Goal: Find specific page/section: Find specific page/section

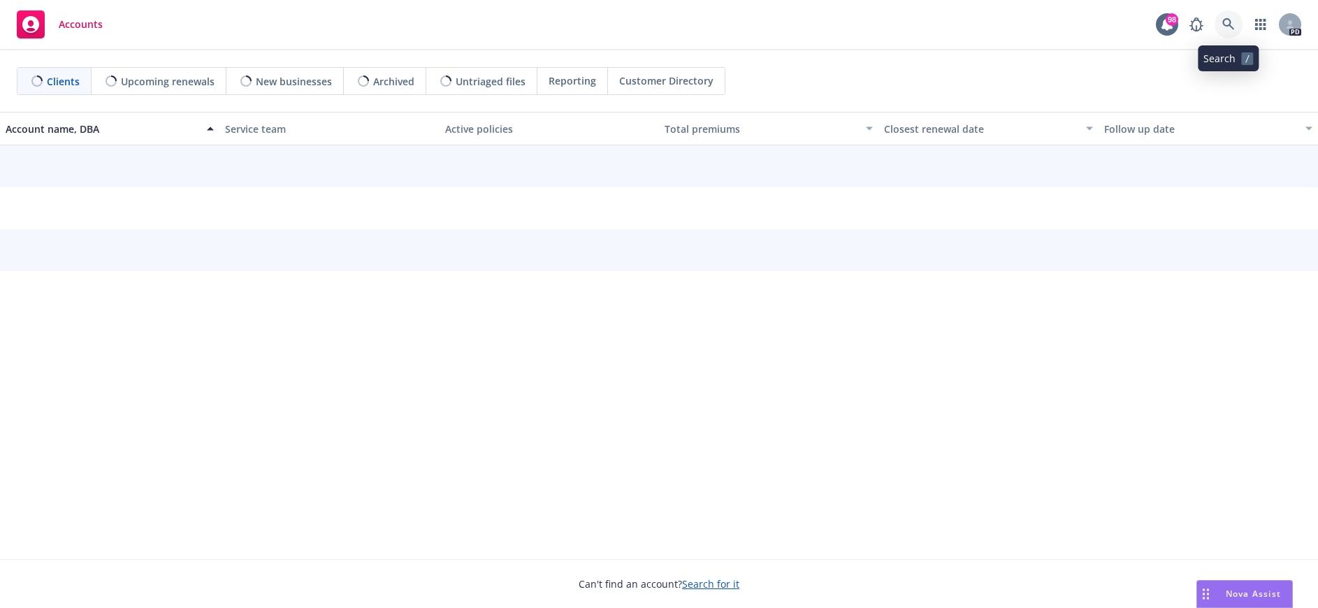
click at [1229, 27] on icon at bounding box center [1228, 24] width 13 height 13
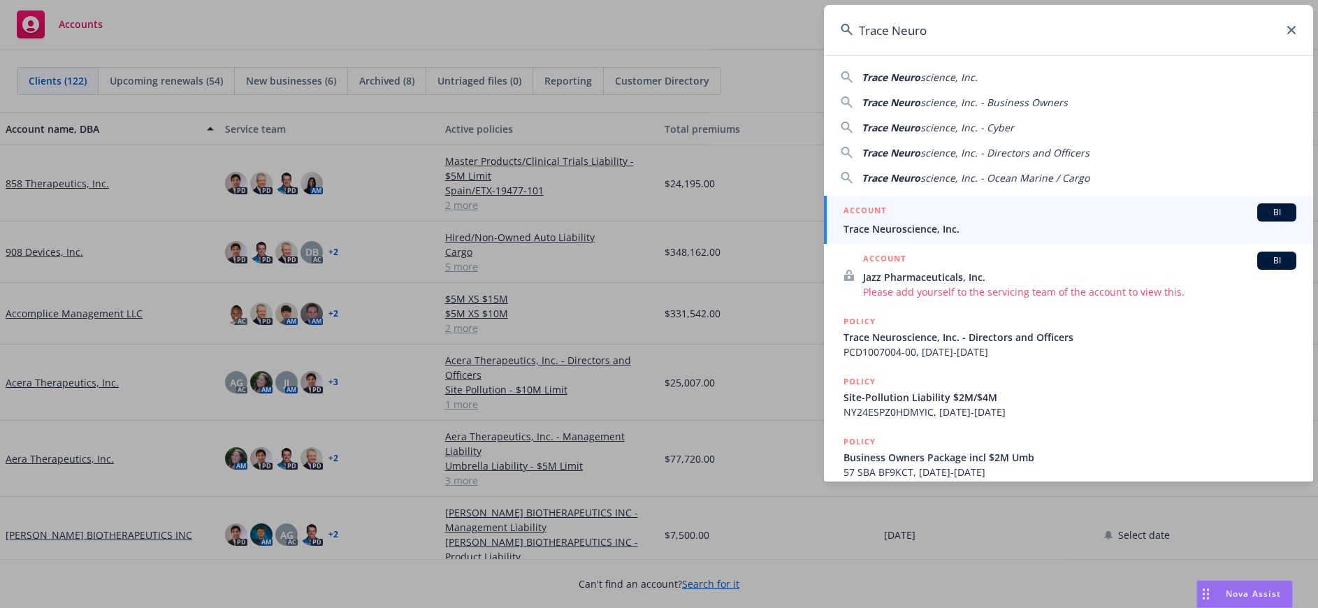
type input "Trace Neuro"
click at [933, 229] on span "Trace Neuroscience, Inc." at bounding box center [1070, 229] width 453 height 15
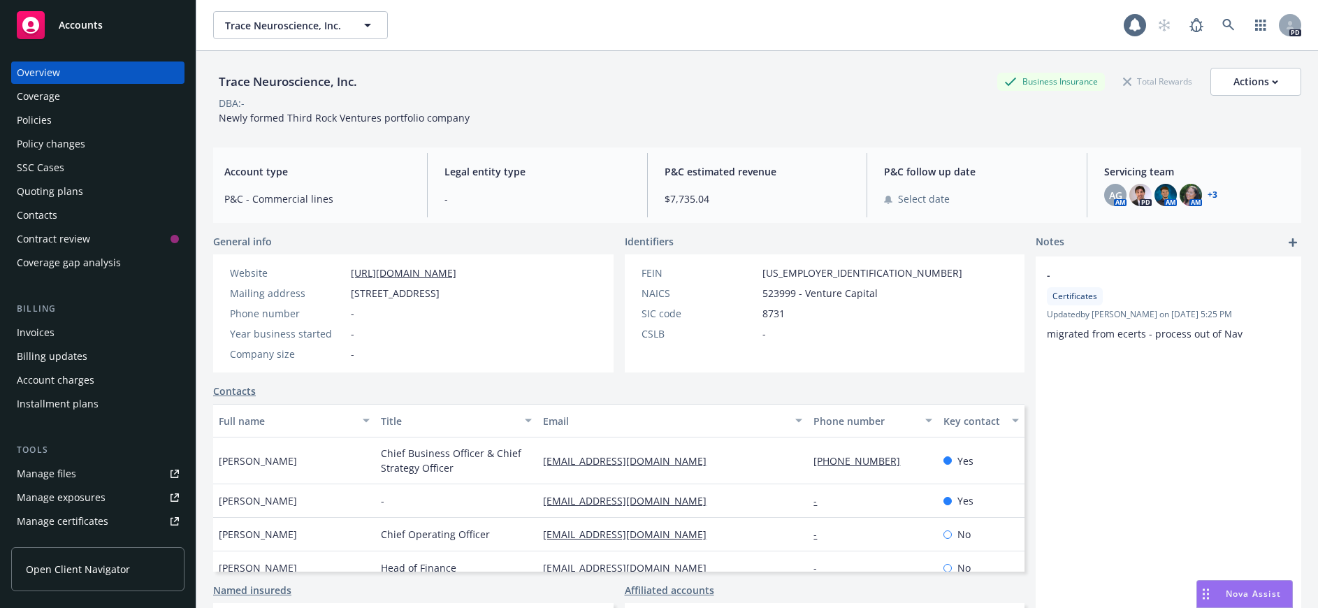
click at [43, 117] on div "Policies" at bounding box center [34, 120] width 35 height 22
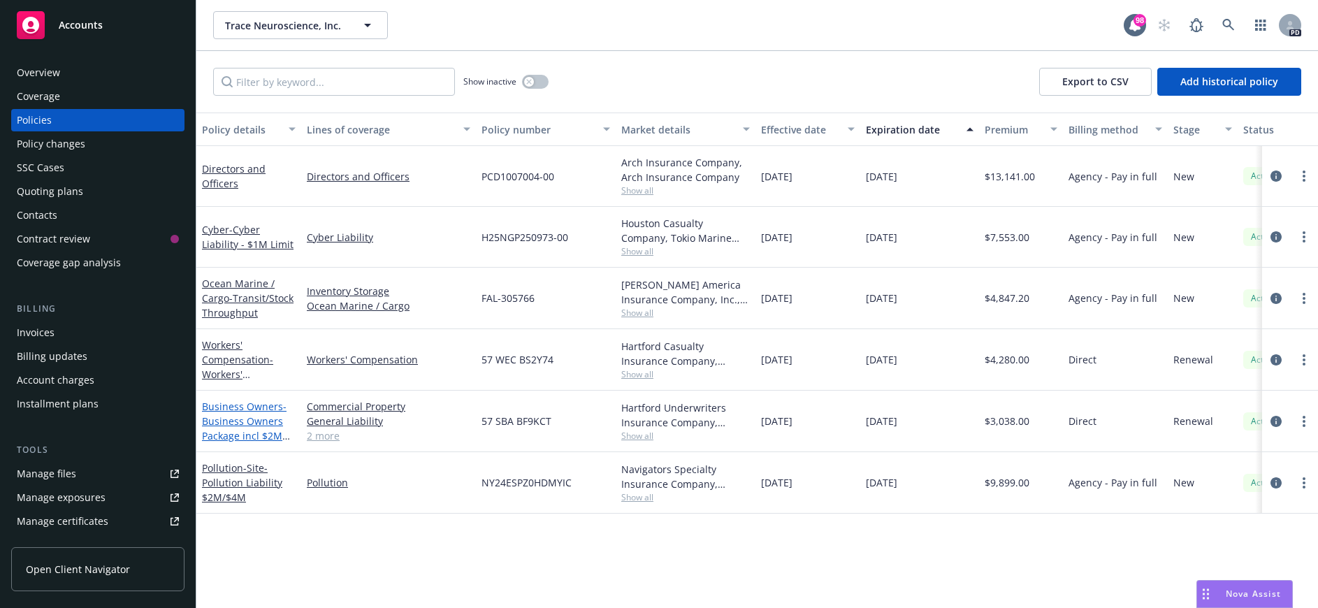
click at [237, 404] on link "Business Owners - Business Owners Package incl $2M Umb" at bounding box center [244, 428] width 85 height 57
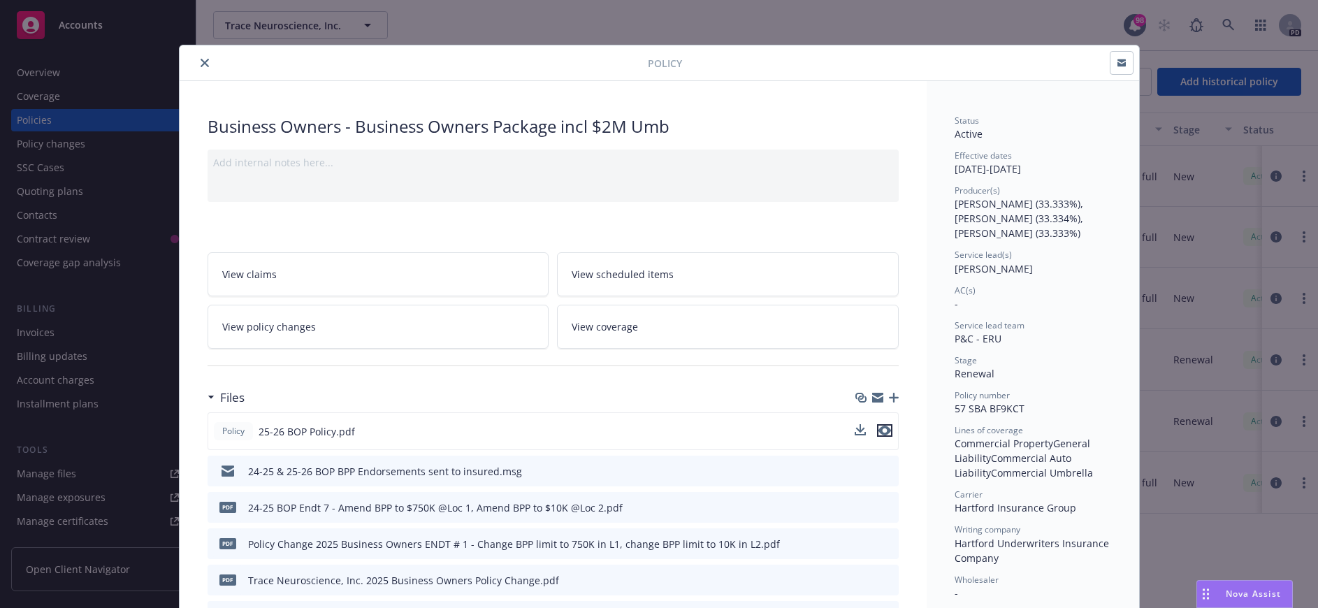
click at [879, 430] on icon "preview file" at bounding box center [885, 431] width 13 height 10
